Goal: Task Accomplishment & Management: Use online tool/utility

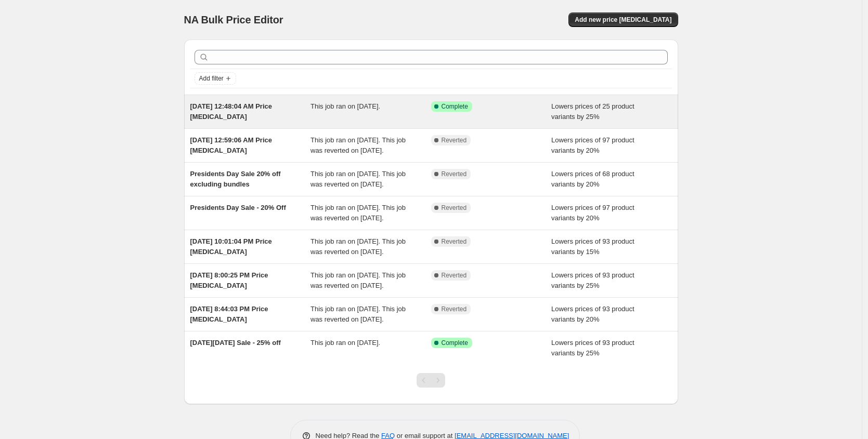
click at [364, 108] on span "This job ran on March 13, 2025." at bounding box center [345, 106] width 70 height 8
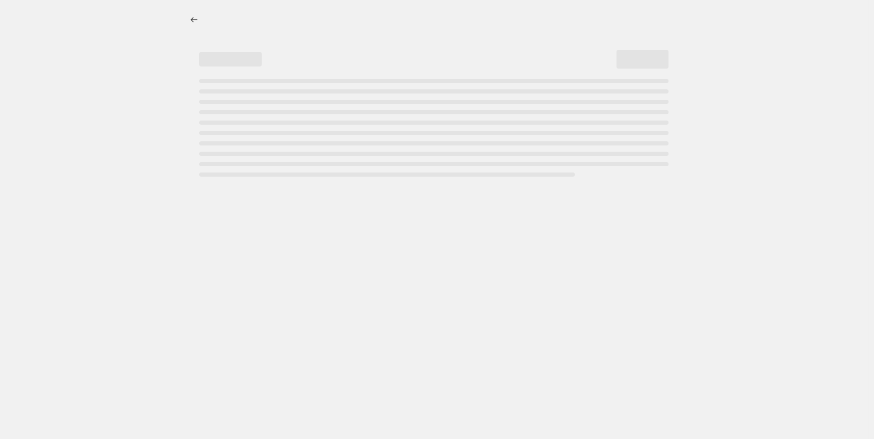
select select "percentage"
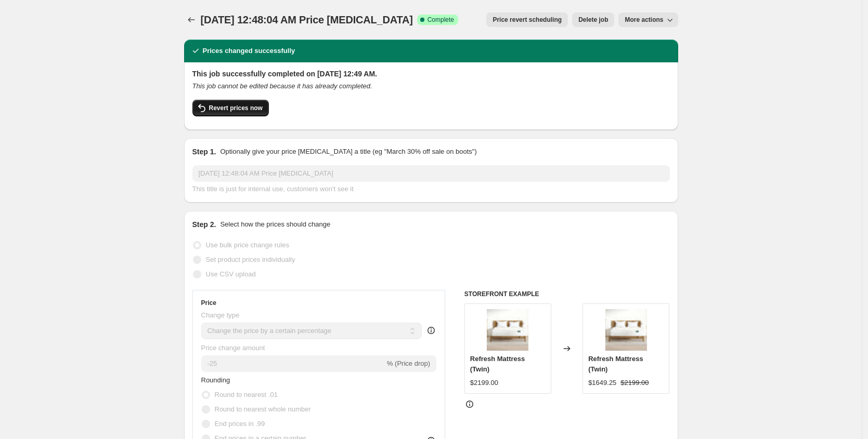
click at [231, 113] on button "Revert prices now" at bounding box center [230, 108] width 76 height 17
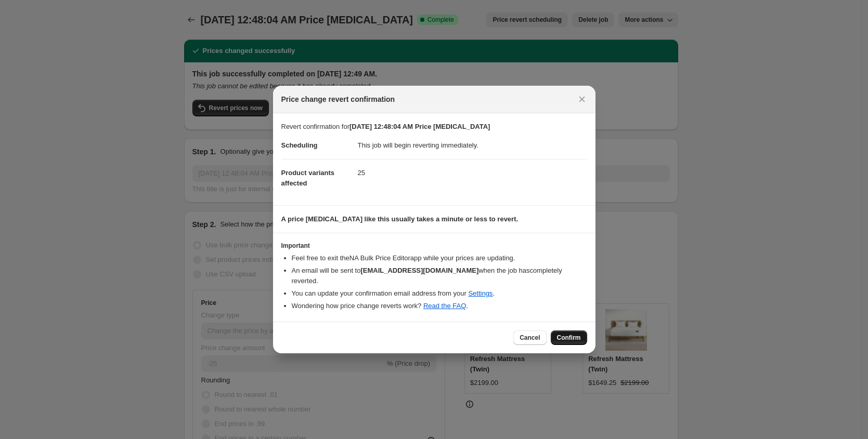
click at [568, 338] on span "Confirm" at bounding box center [569, 338] width 24 height 8
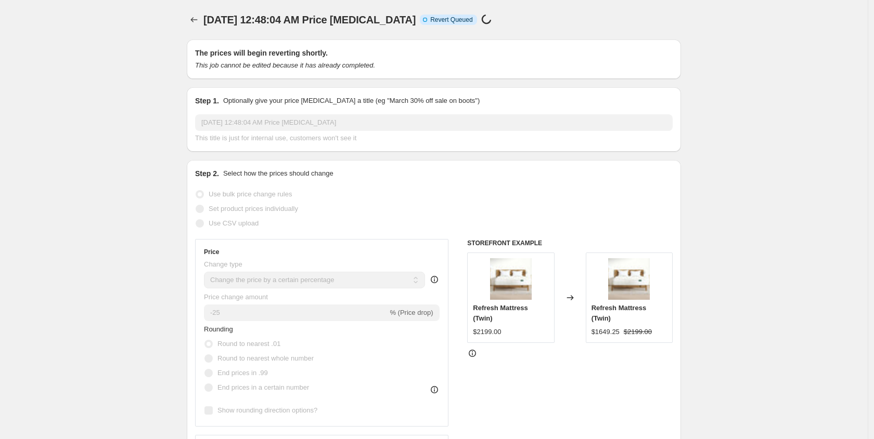
select select "percentage"
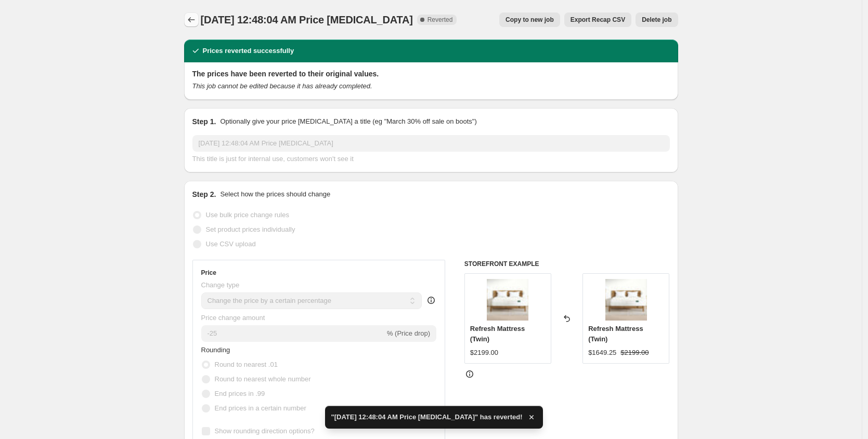
click at [190, 20] on icon "Price change jobs" at bounding box center [191, 20] width 10 height 10
